Goal: Find specific page/section: Find specific page/section

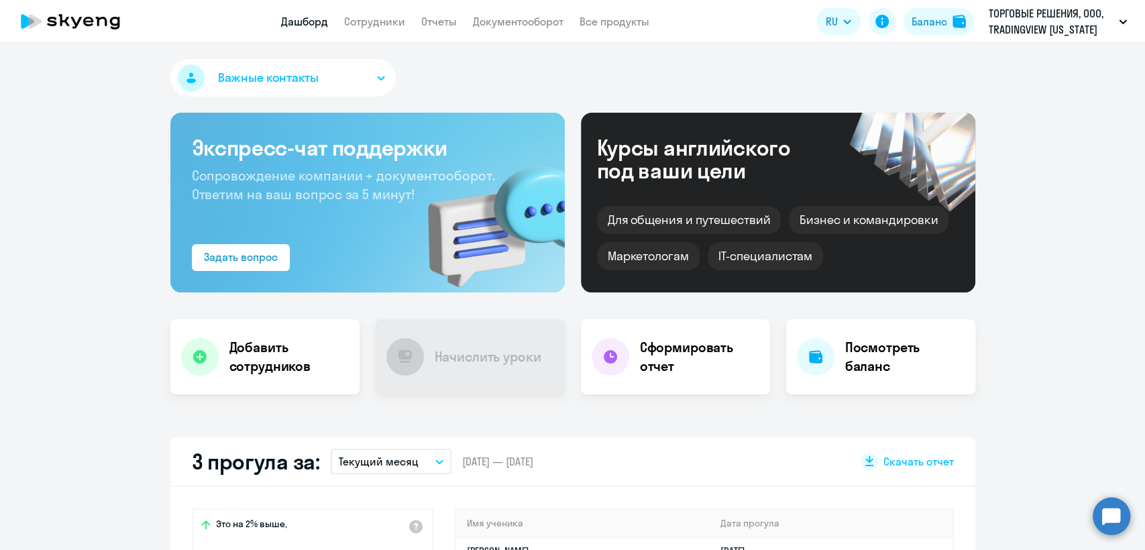
click at [367, 30] on app-header "Дашборд Сотрудники Отчеты Документооборот Все продукты Дашборд Сотрудники Отчет…" at bounding box center [572, 21] width 1145 height 43
click at [368, 17] on link "Сотрудники" at bounding box center [374, 21] width 61 height 13
select select "30"
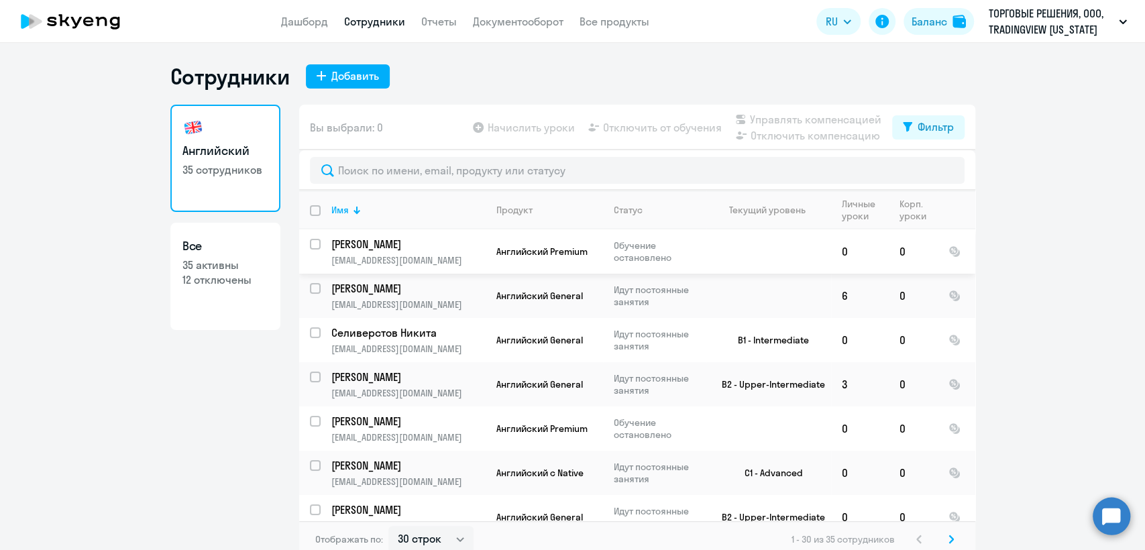
click at [284, 272] on div "Английский 35 сотрудников Все 35 активны 12 отключены Вы выбрали: 0 Начислить у…" at bounding box center [572, 332] width 805 height 454
click at [233, 270] on p "35 активны" at bounding box center [225, 265] width 86 height 15
select select "30"
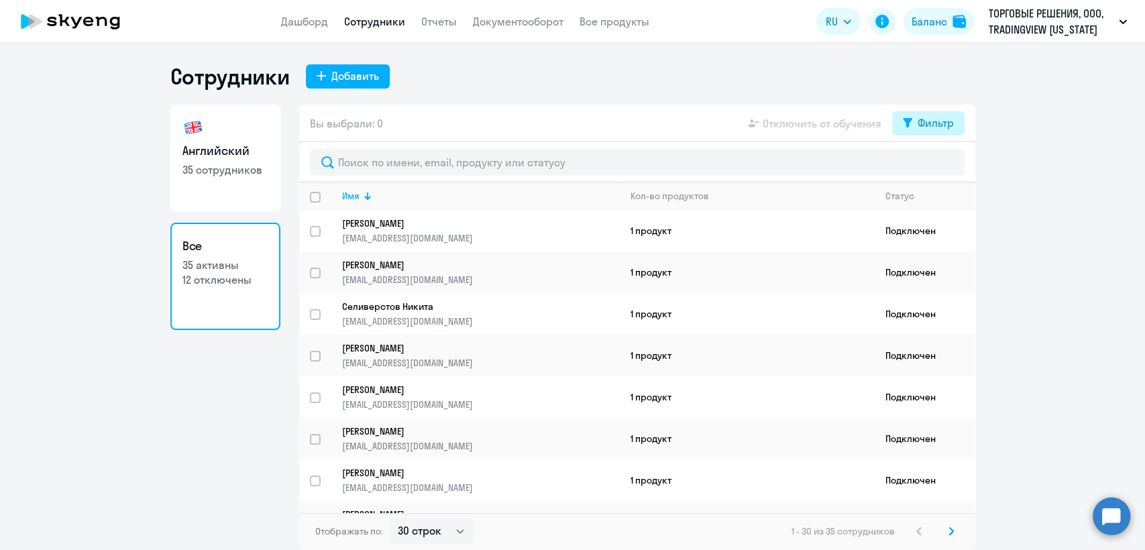
click at [912, 130] on button "Фильтр" at bounding box center [928, 123] width 72 height 24
click at [953, 172] on span at bounding box center [942, 166] width 23 height 13
click at [931, 167] on input "checkbox" at bounding box center [930, 166] width 1 height 1
checkbox input "true"
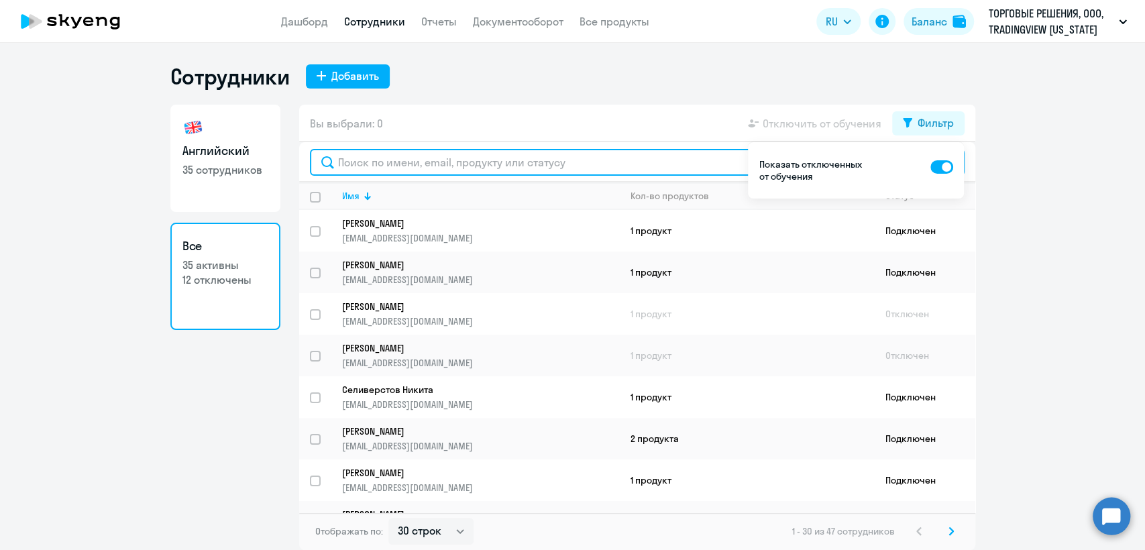
click at [531, 166] on input "text" at bounding box center [637, 162] width 655 height 27
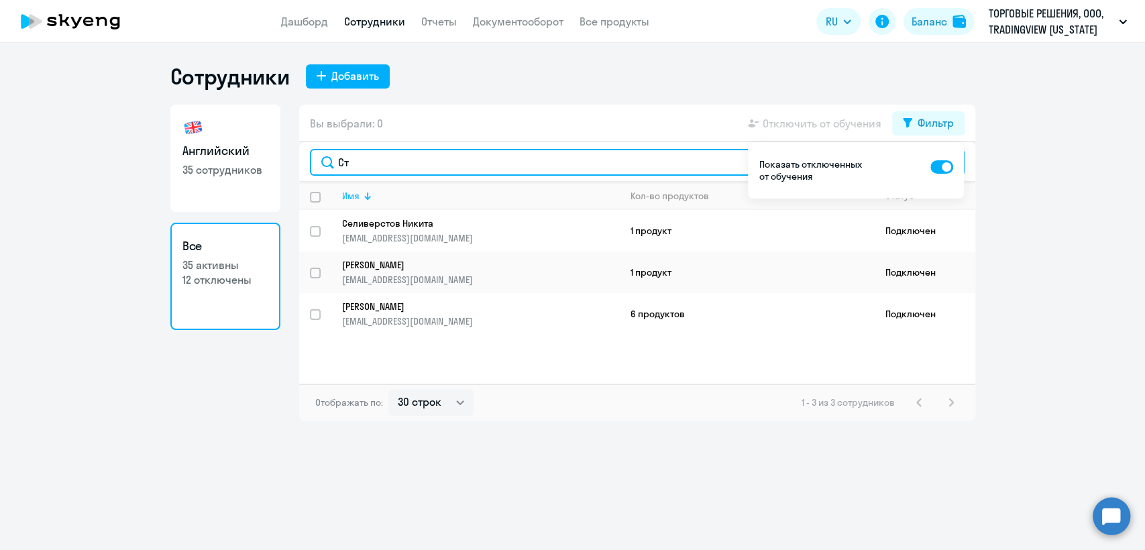
type input "С"
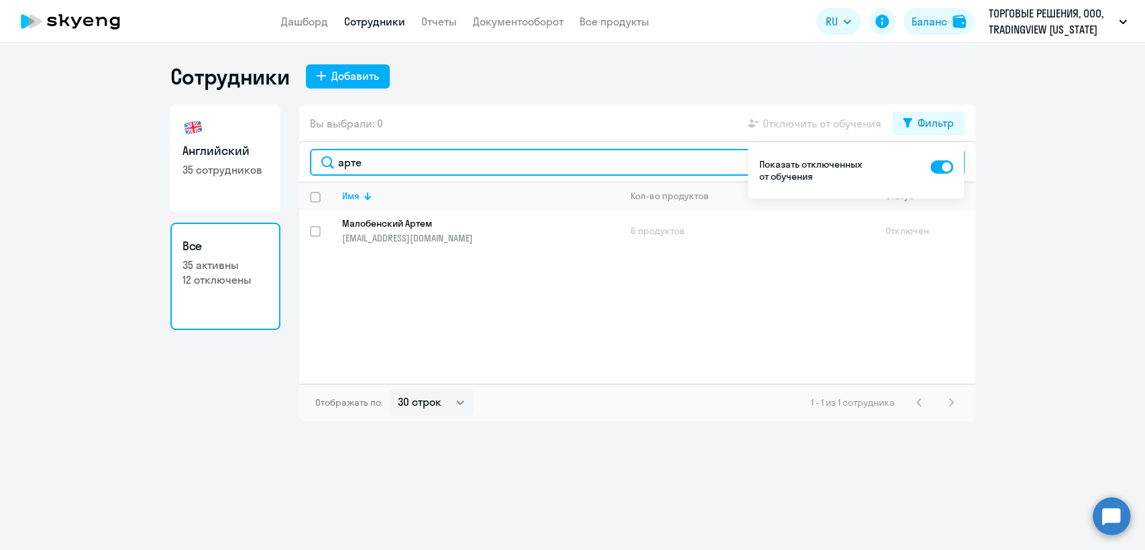
type input "арте"
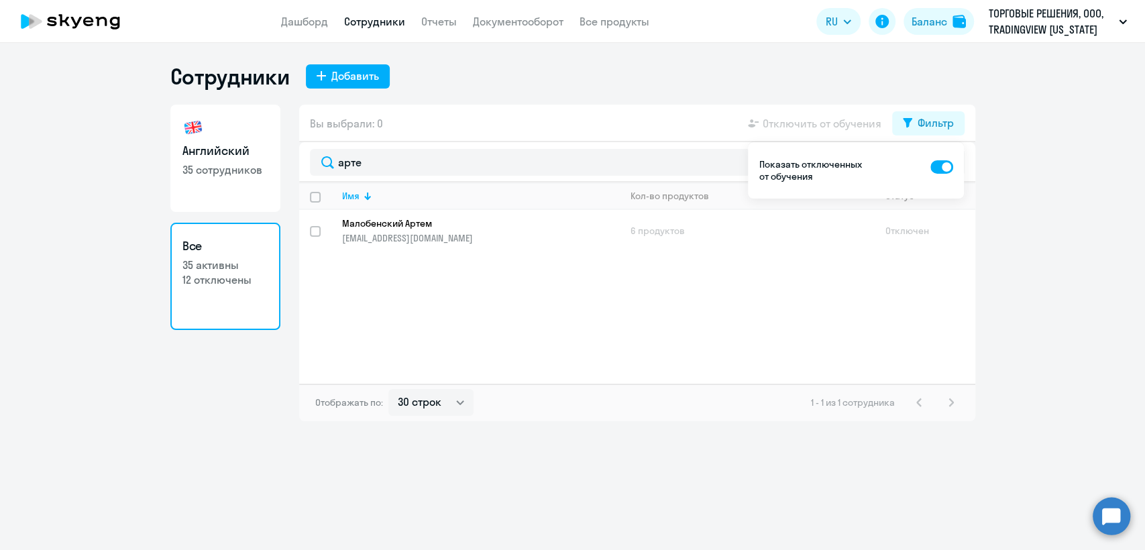
drag, startPoint x: 138, startPoint y: 395, endPoint x: 197, endPoint y: 313, distance: 101.3
click at [140, 395] on ng-component "Сотрудники Добавить Английский 35 сотрудников Все 35 активны 12 отключены Вы вы…" at bounding box center [572, 242] width 1145 height 358
